Goal: Task Accomplishment & Management: Complete application form

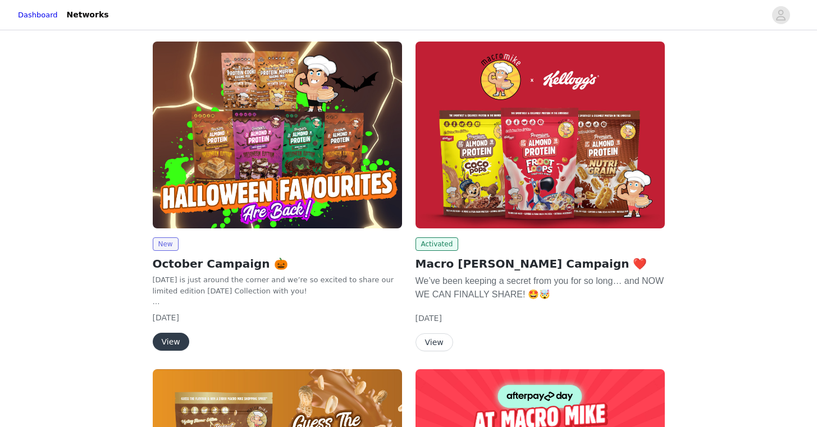
scroll to position [67, 0]
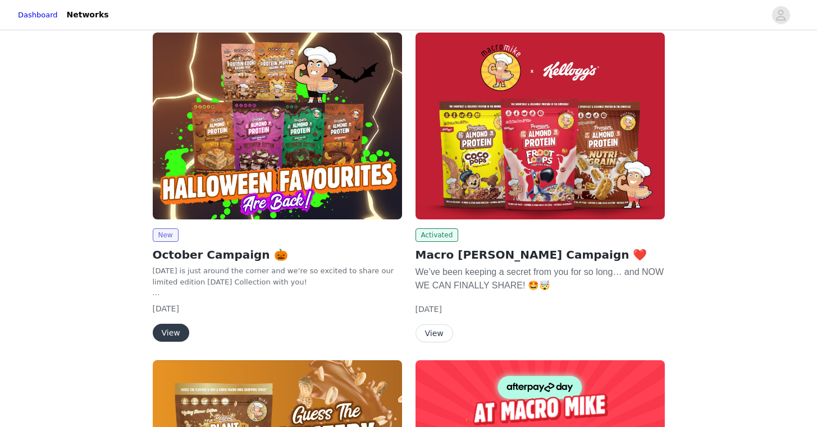
click at [176, 331] on button "View" at bounding box center [171, 333] width 36 height 18
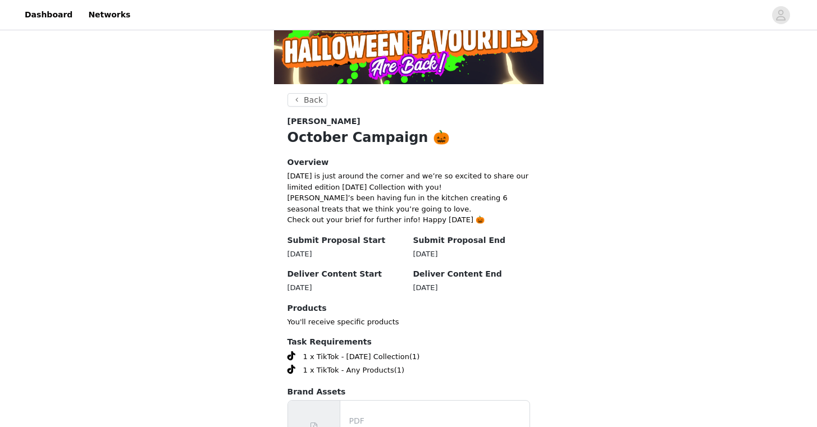
scroll to position [253, 0]
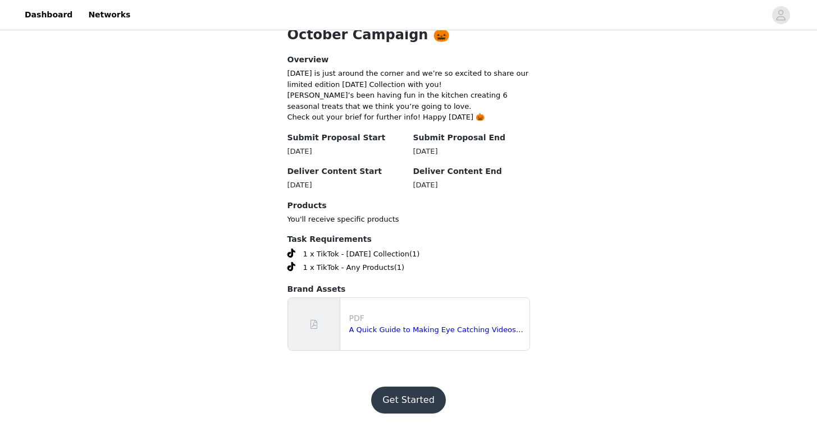
click at [411, 397] on button "Get Started" at bounding box center [408, 400] width 75 height 27
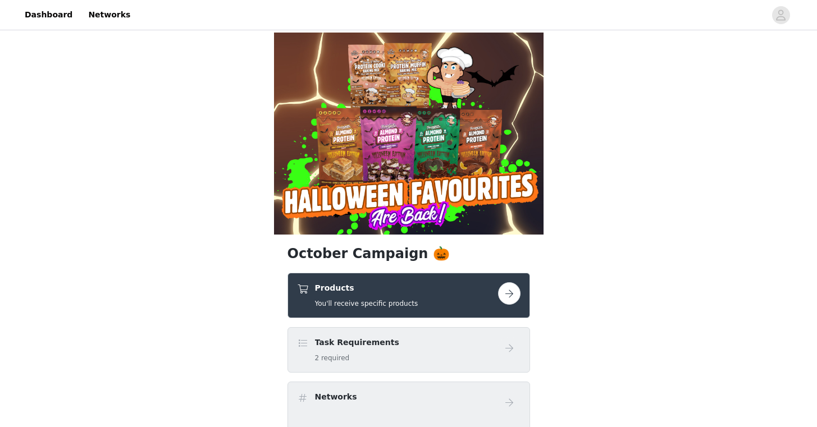
scroll to position [115, 0]
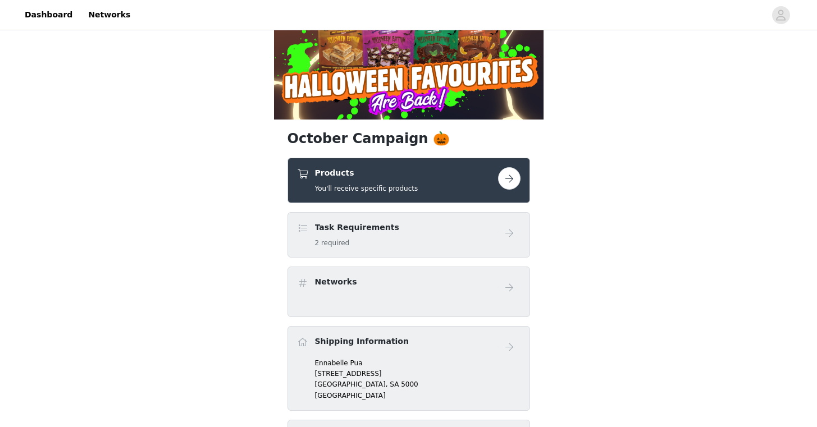
click at [446, 241] on div "Task Requirements 2 required" at bounding box center [397, 235] width 201 height 26
click at [512, 174] on button "button" at bounding box center [509, 178] width 22 height 22
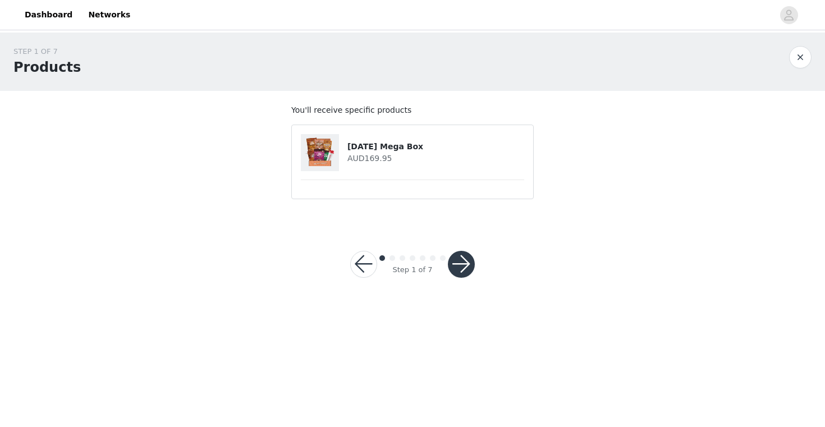
click at [340, 159] on div at bounding box center [324, 152] width 47 height 37
click at [466, 265] on button "button" at bounding box center [461, 264] width 27 height 27
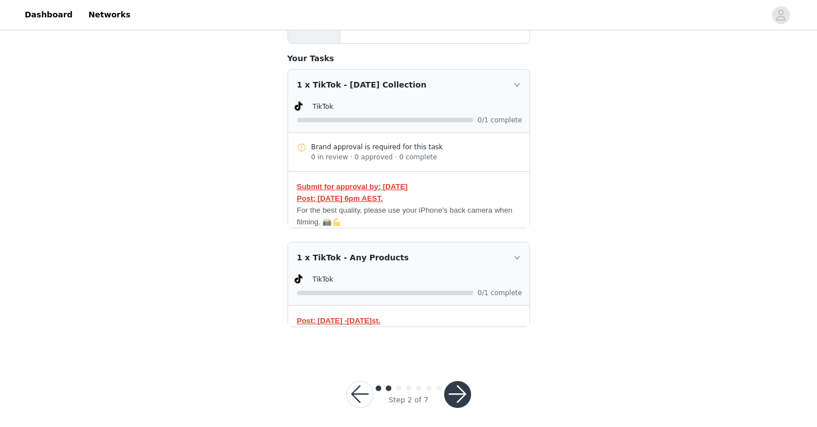
scroll to position [260, 0]
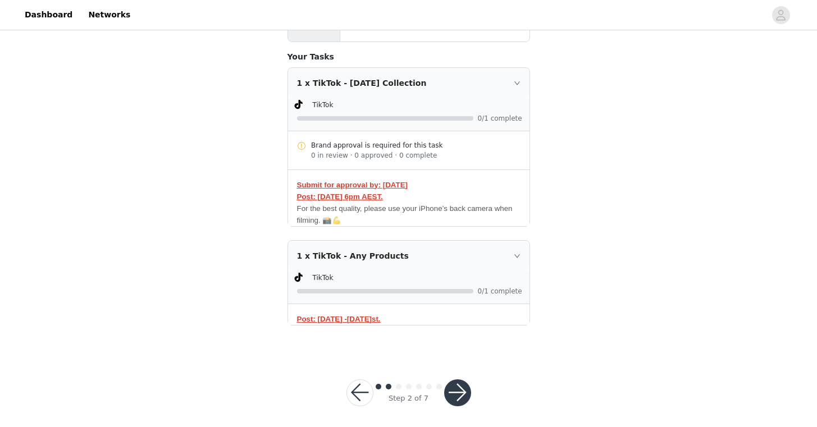
click at [459, 388] on button "button" at bounding box center [457, 392] width 27 height 27
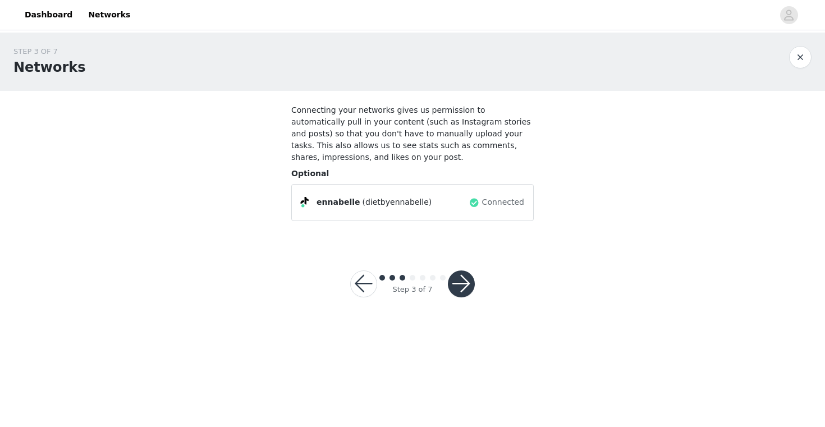
click at [464, 287] on button "button" at bounding box center [461, 283] width 27 height 27
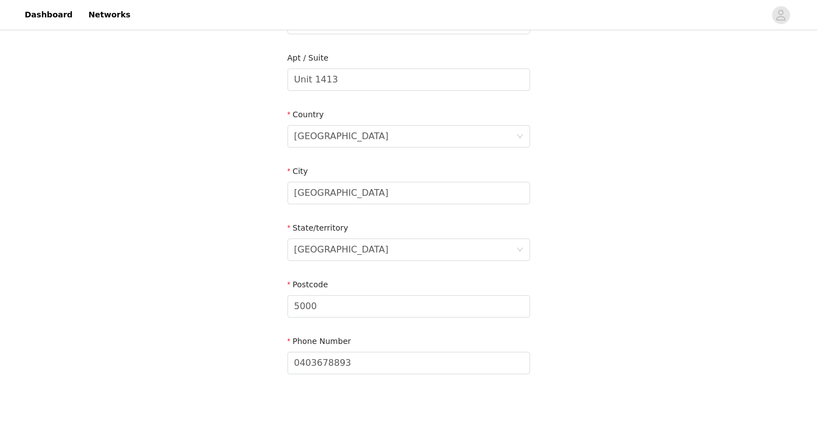
scroll to position [338, 0]
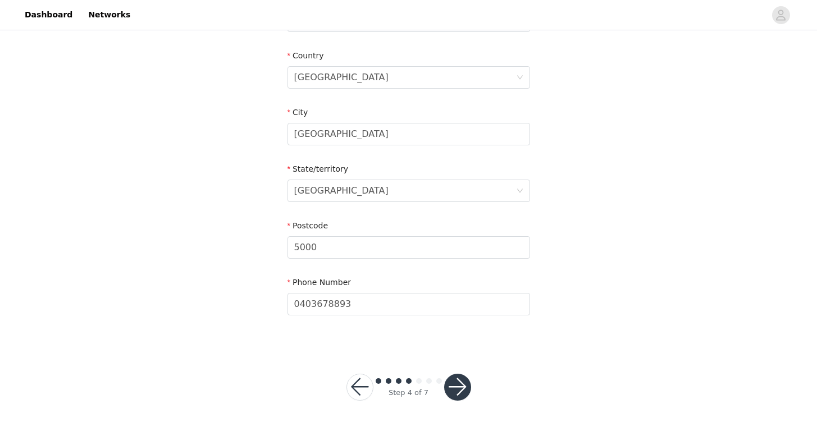
click at [461, 387] on button "button" at bounding box center [457, 387] width 27 height 27
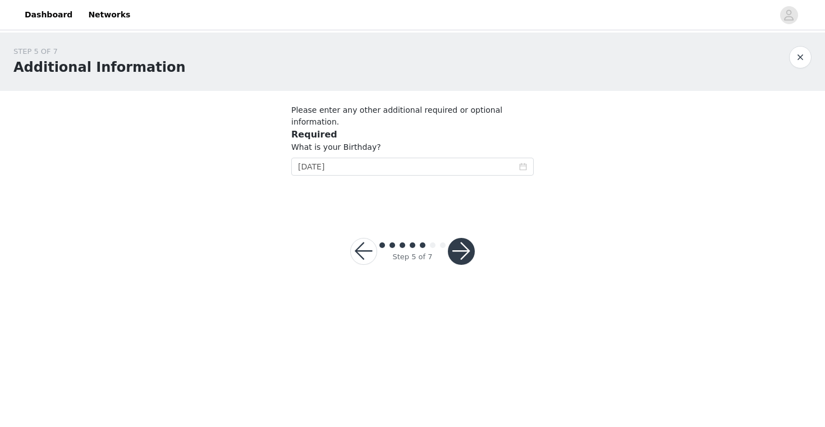
click at [469, 246] on button "button" at bounding box center [461, 251] width 27 height 27
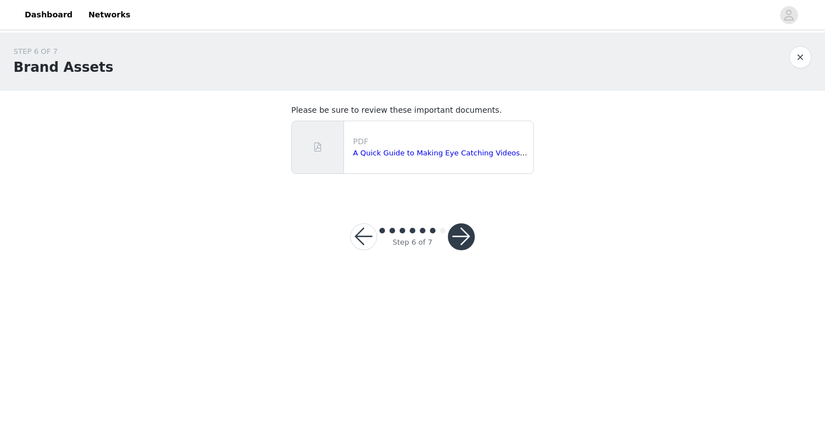
click at [452, 237] on button "button" at bounding box center [461, 236] width 27 height 27
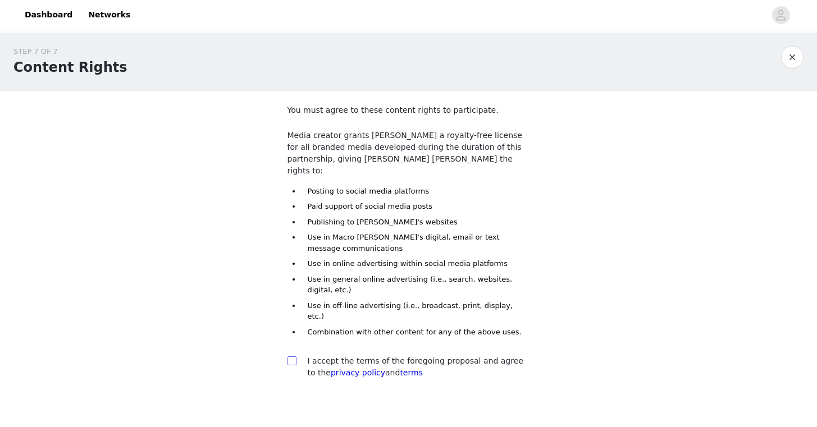
click at [294, 356] on input "checkbox" at bounding box center [291, 360] width 8 height 8
checkbox input "true"
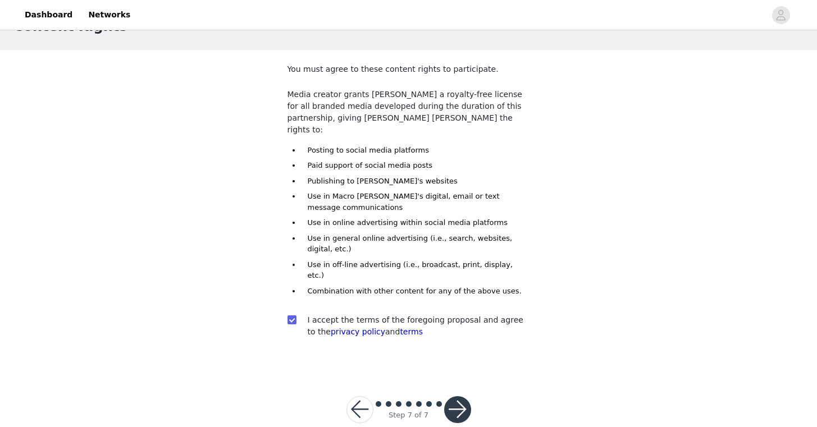
click at [452, 396] on button "button" at bounding box center [457, 409] width 27 height 27
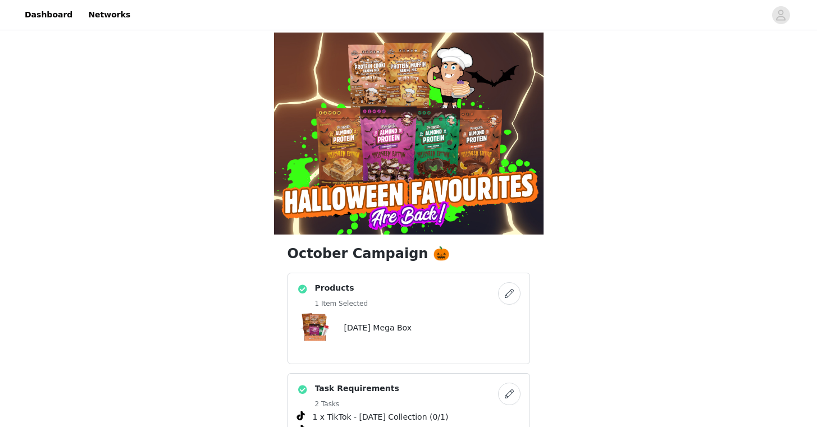
scroll to position [657, 0]
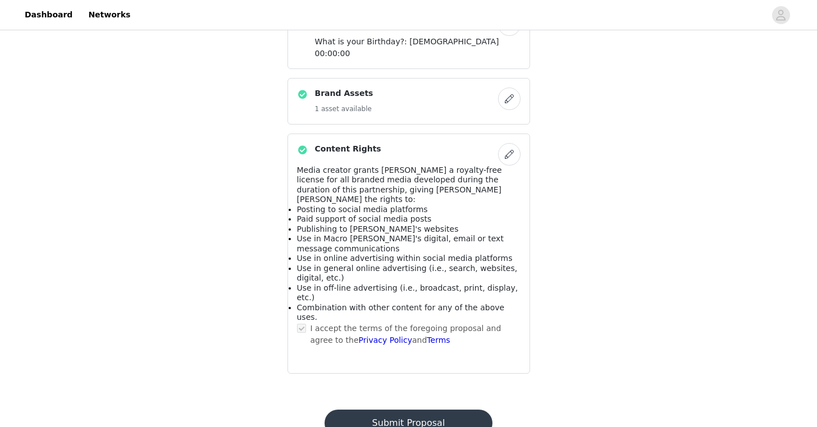
click at [423, 410] on button "Submit Proposal" at bounding box center [408, 423] width 168 height 27
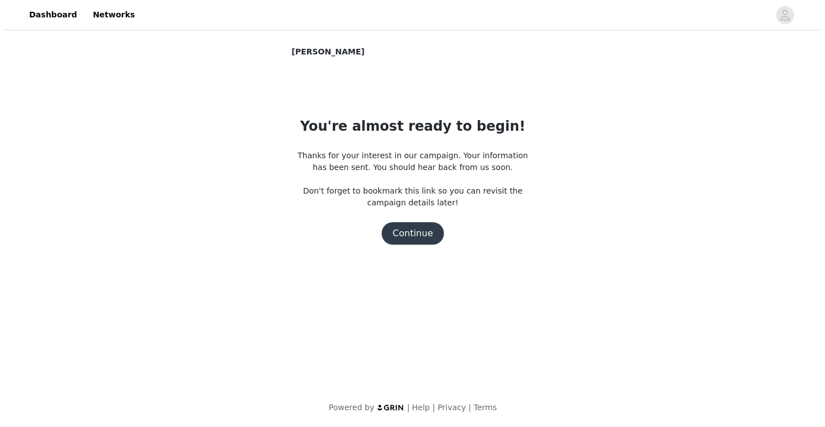
scroll to position [0, 0]
click at [415, 234] on button "Continue" at bounding box center [412, 233] width 63 height 22
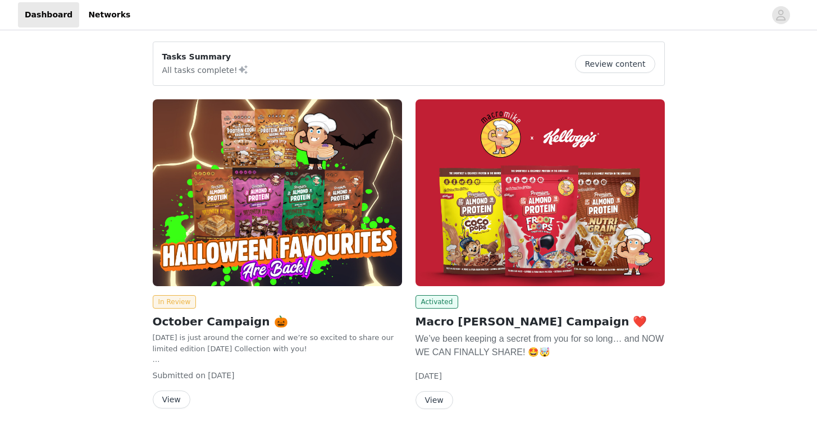
click at [442, 395] on button "View" at bounding box center [434, 400] width 38 height 18
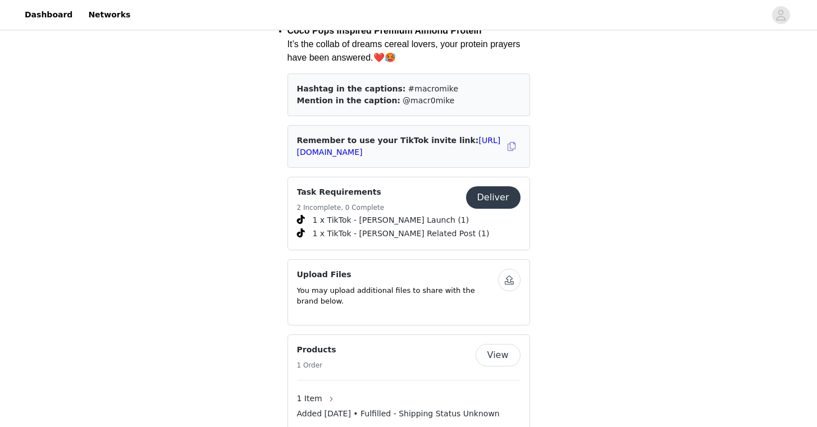
scroll to position [487, 0]
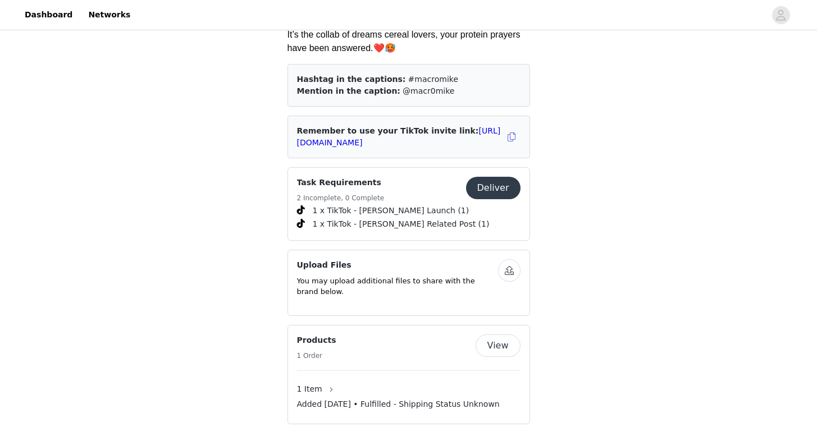
click at [498, 177] on button "Deliver" at bounding box center [493, 188] width 54 height 22
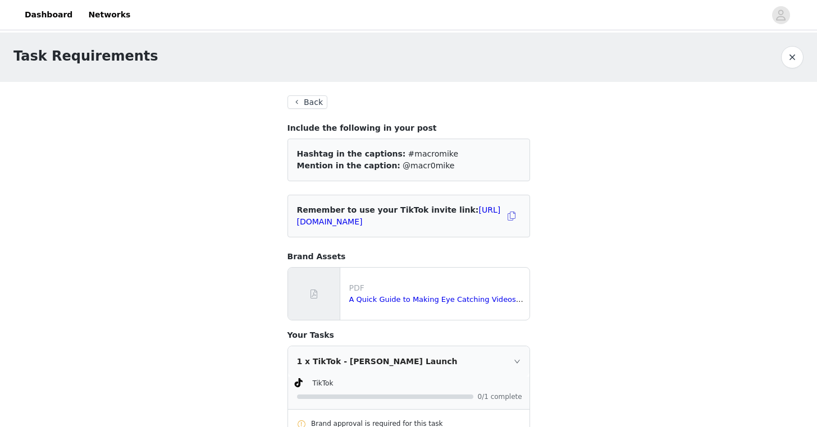
scroll to position [277, 0]
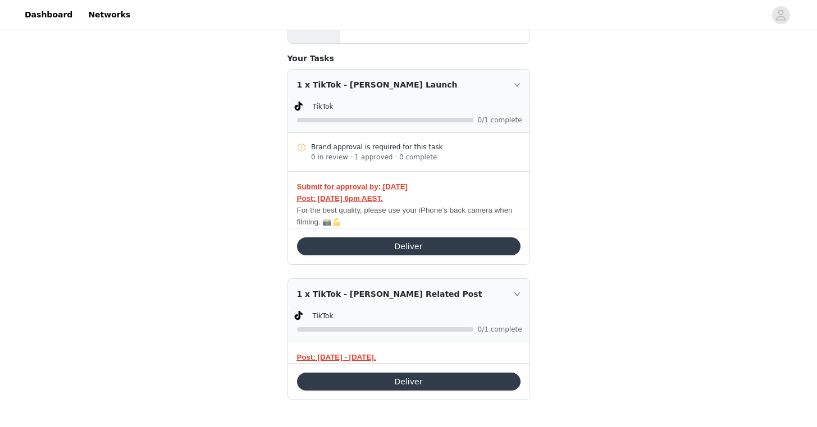
click at [395, 255] on button "Deliver" at bounding box center [408, 246] width 223 height 18
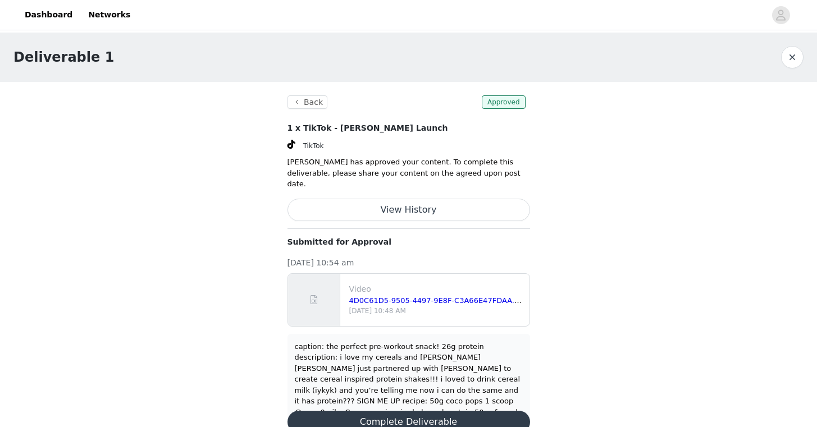
scroll to position [11, 0]
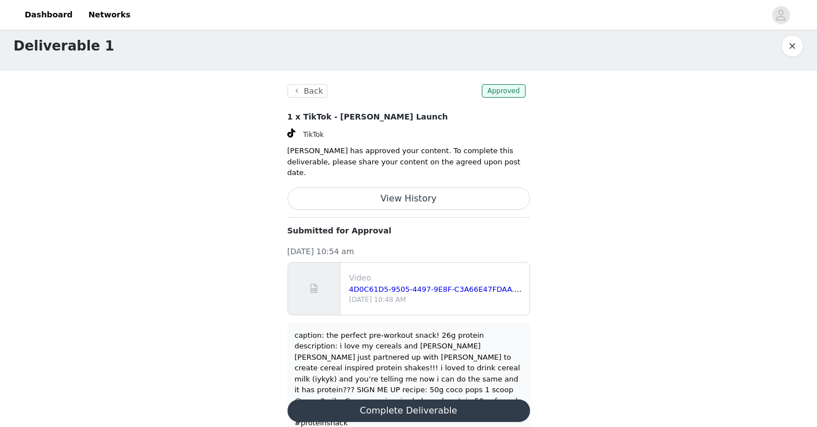
click at [407, 400] on button "Complete Deliverable" at bounding box center [408, 411] width 242 height 22
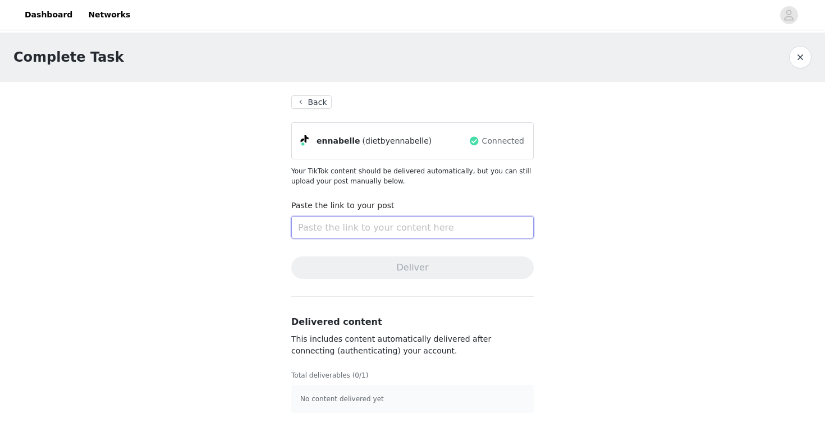
click at [336, 222] on input "text" at bounding box center [412, 227] width 242 height 22
paste input "[URL][DOMAIN_NAME]"
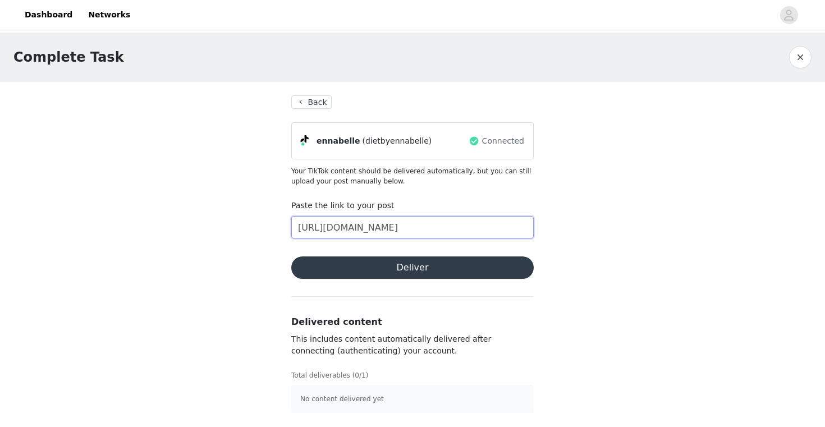
type input "[URL][DOMAIN_NAME]"
click at [424, 278] on button "Deliver" at bounding box center [412, 267] width 242 height 22
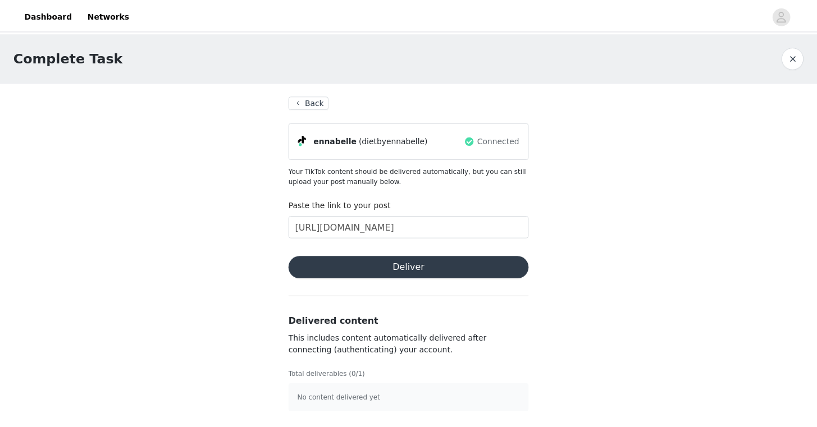
scroll to position [0, 0]
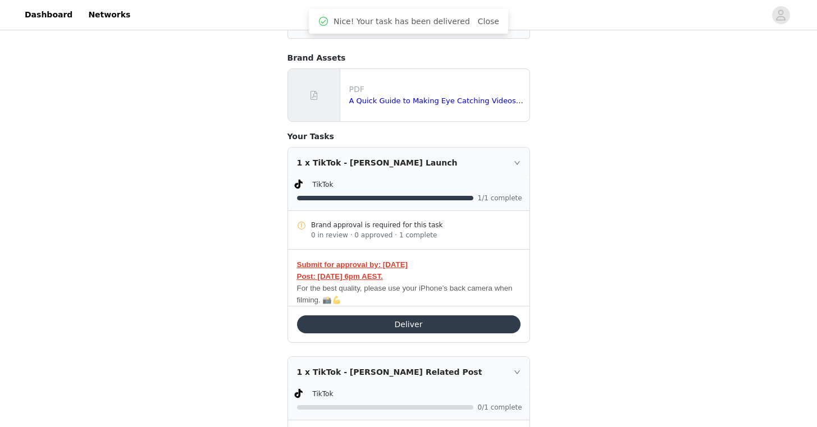
scroll to position [277, 0]
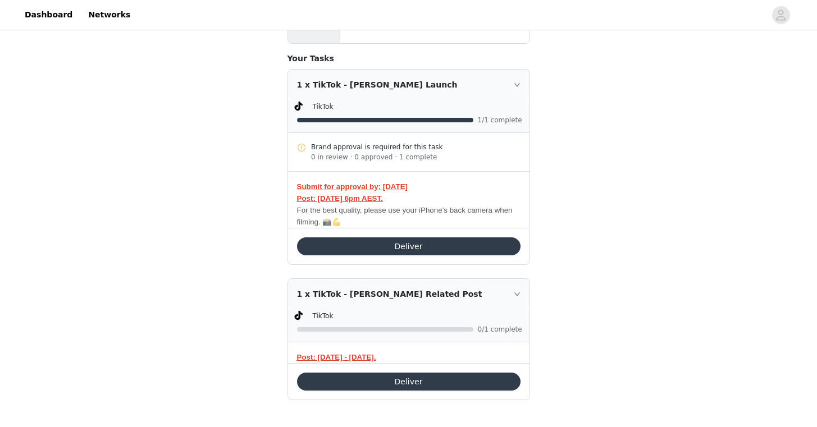
click at [416, 291] on div "1 x TikTok - [PERSON_NAME] Related Post" at bounding box center [408, 294] width 241 height 30
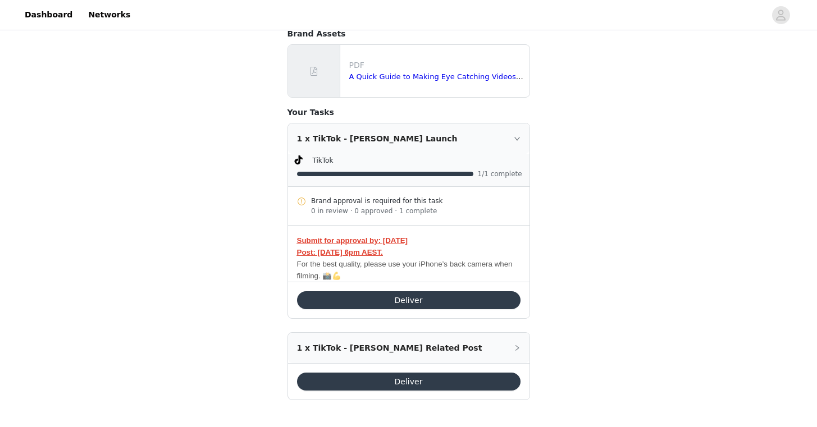
click at [411, 346] on div "1 x TikTok - [PERSON_NAME] Related Post" at bounding box center [408, 348] width 241 height 30
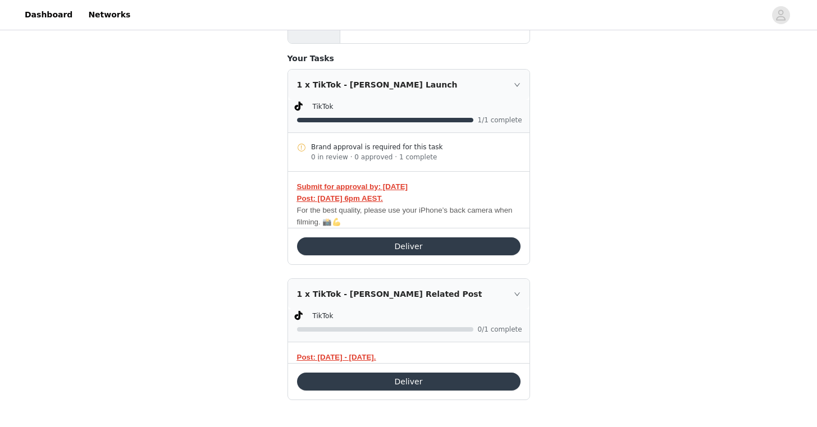
click at [400, 310] on div "TikTok" at bounding box center [418, 316] width 210 height 12
click at [407, 298] on div "1 x TikTok - [PERSON_NAME] Related Post" at bounding box center [408, 294] width 241 height 30
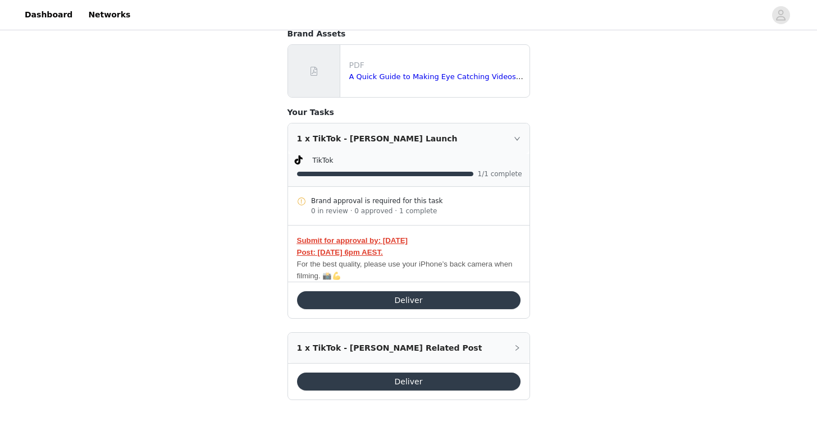
click at [402, 346] on div "1 x TikTok - [PERSON_NAME] Related Post" at bounding box center [408, 348] width 241 height 30
